Goal: Transaction & Acquisition: Purchase product/service

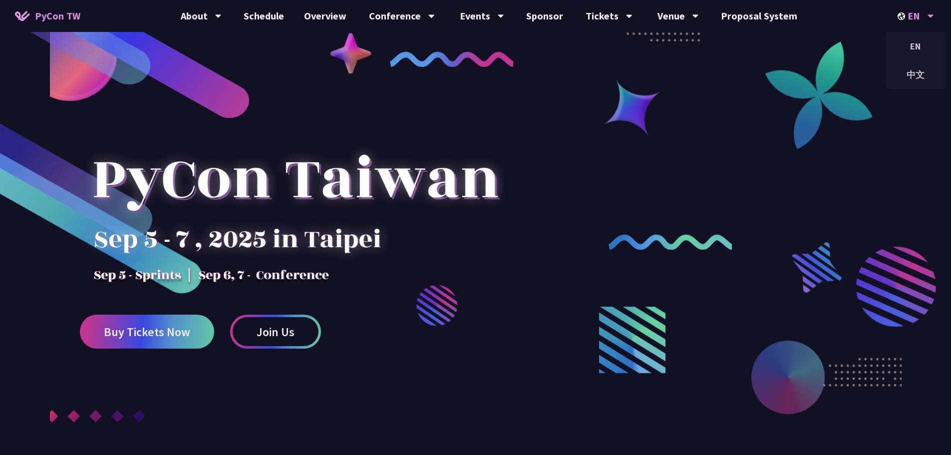
click at [905, 17] on img at bounding box center [903, 15] width 10 height 7
click at [911, 73] on div "中文" at bounding box center [916, 74] width 60 height 23
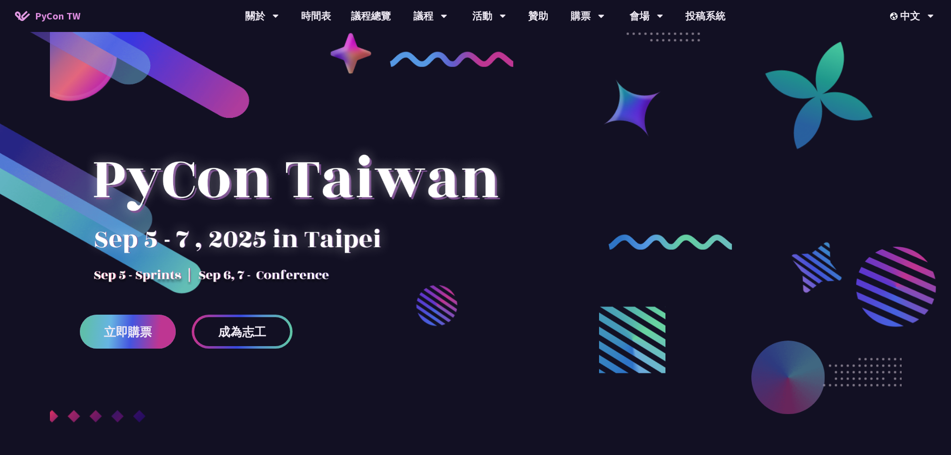
click at [151, 327] on span "立即購票" at bounding box center [128, 332] width 48 height 12
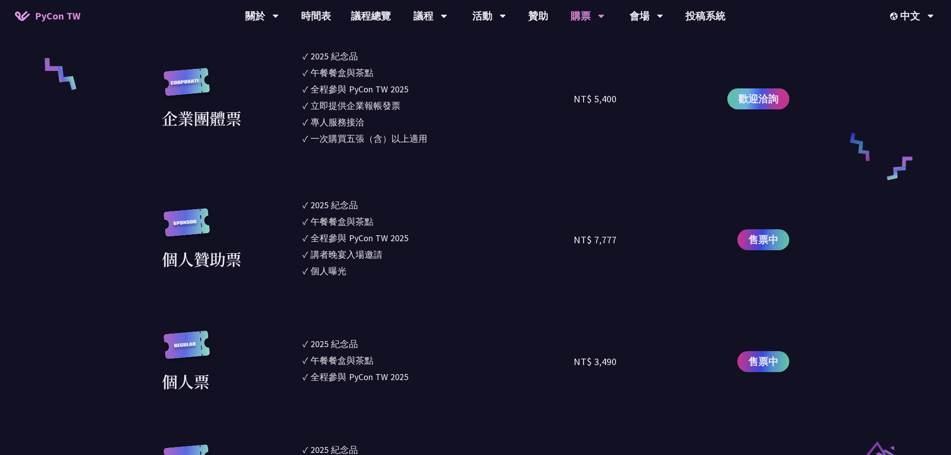
scroll to position [799, 0]
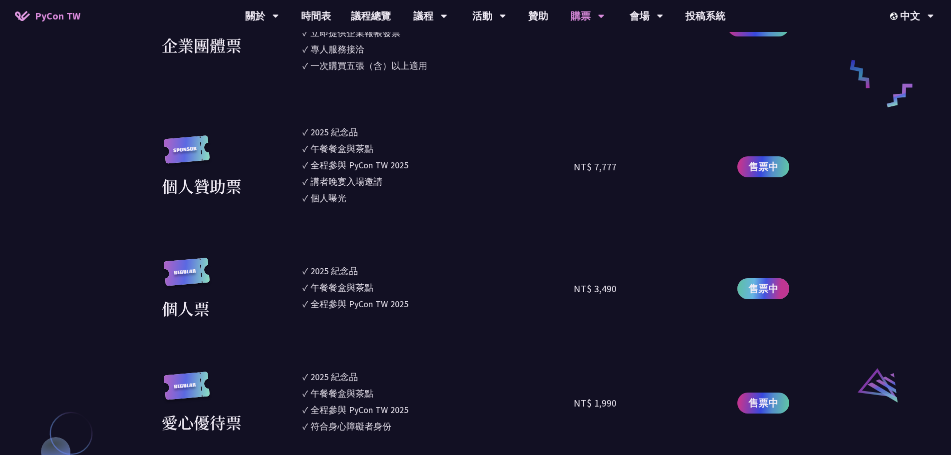
click at [762, 283] on span "售票中" at bounding box center [764, 288] width 30 height 15
